Goal: Task Accomplishment & Management: Use online tool/utility

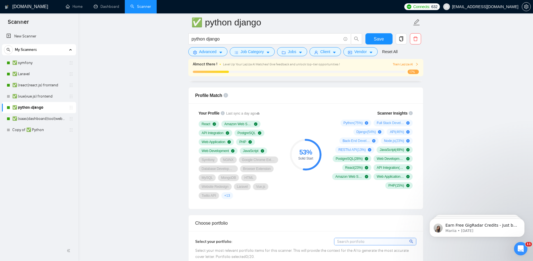
scroll to position [358, 0]
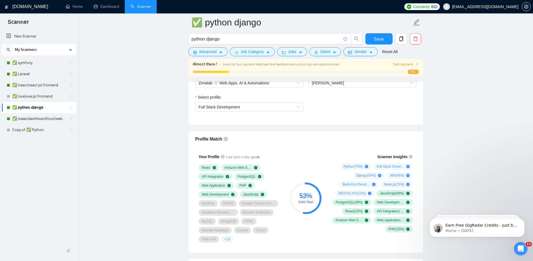
scroll to position [314, 0]
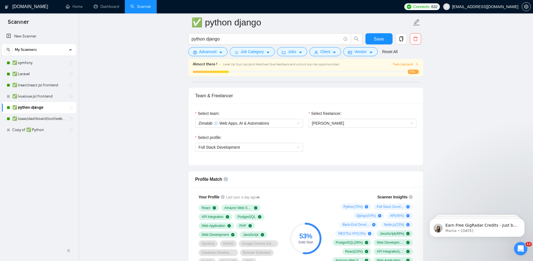
scroll to position [276, 0]
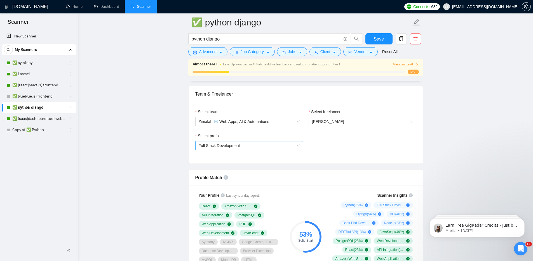
drag, startPoint x: 239, startPoint y: 155, endPoint x: 240, endPoint y: 148, distance: 6.2
click at [240, 154] on div "Select profile: Full Stack Development" at bounding box center [249, 145] width 113 height 24
click at [240, 148] on span "Full Stack Development" at bounding box center [249, 146] width 101 height 8
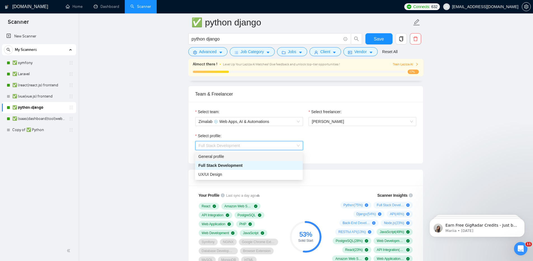
click at [236, 157] on div "General profile" at bounding box center [248, 157] width 101 height 6
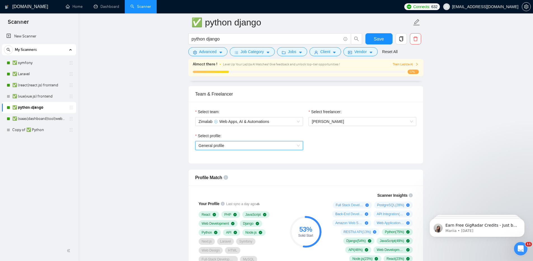
click at [247, 147] on span "General profile" at bounding box center [249, 146] width 101 height 8
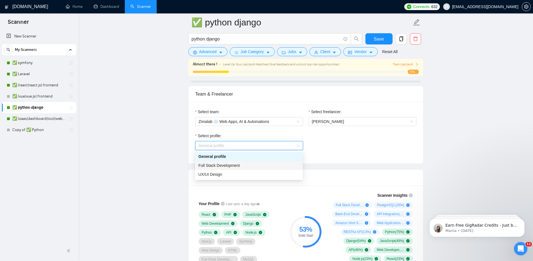
click at [242, 168] on div "Full Stack Development" at bounding box center [248, 166] width 101 height 6
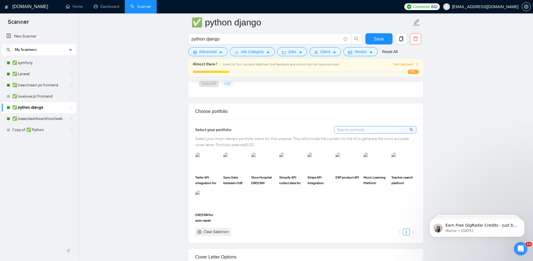
scroll to position [575, 0]
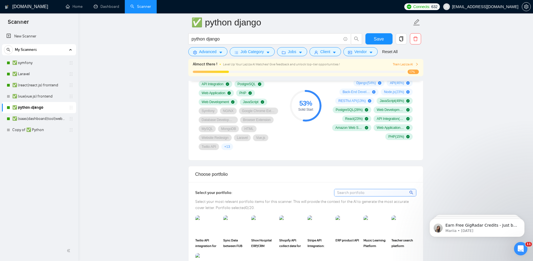
scroll to position [307, 0]
